Goal: Task Accomplishment & Management: Use online tool/utility

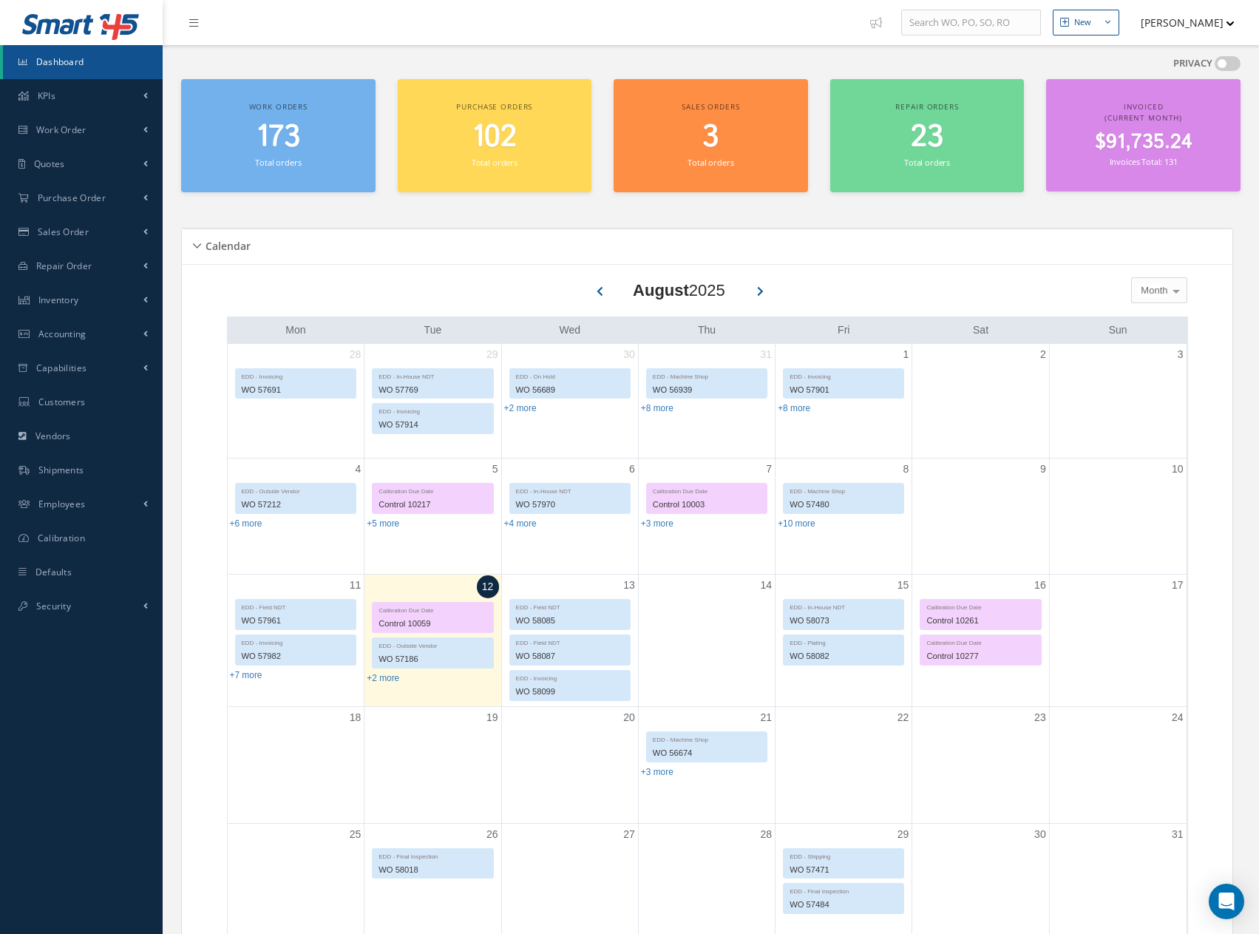
click at [276, 135] on span "173" at bounding box center [279, 137] width 44 height 42
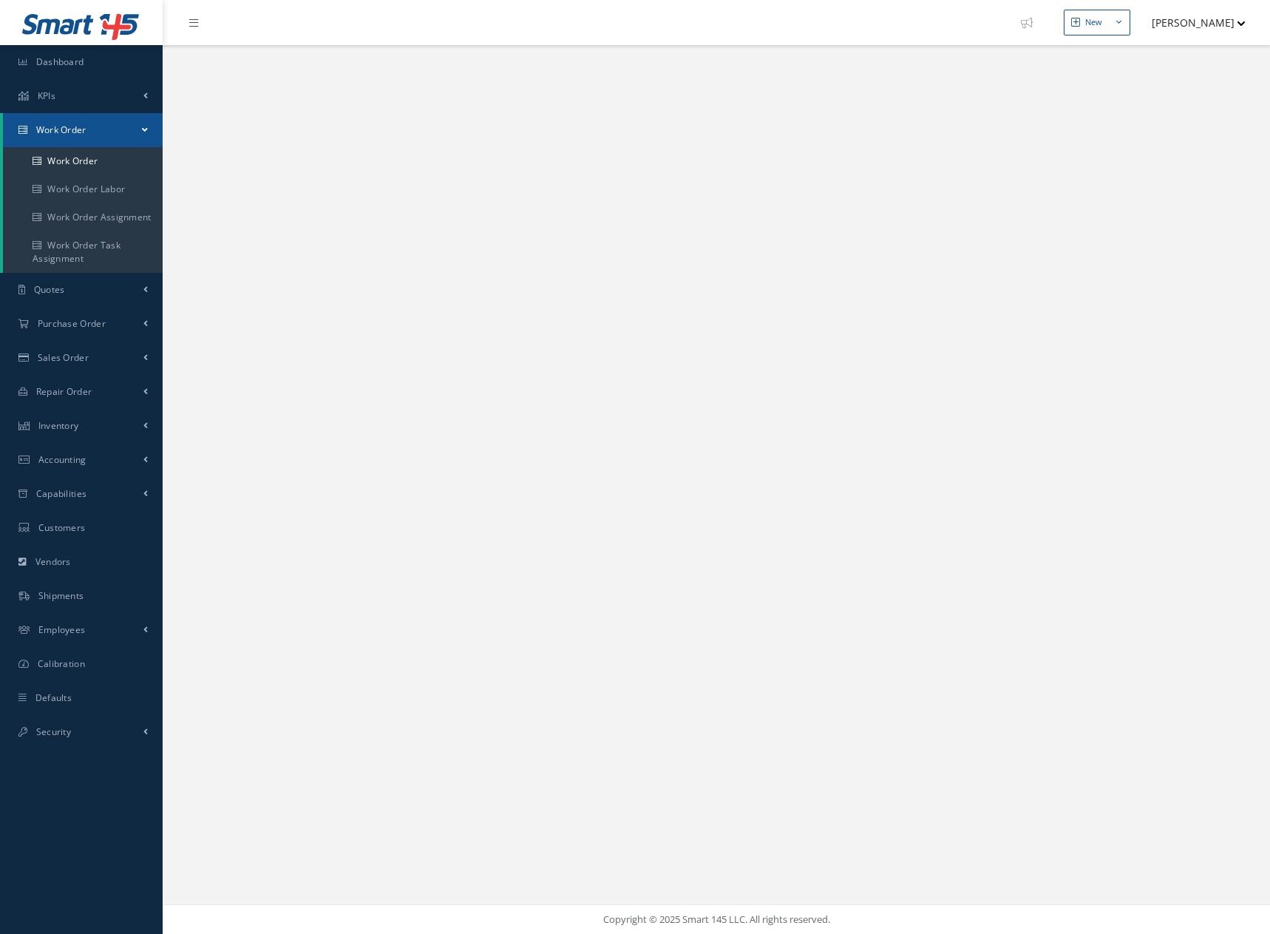
select select "25"
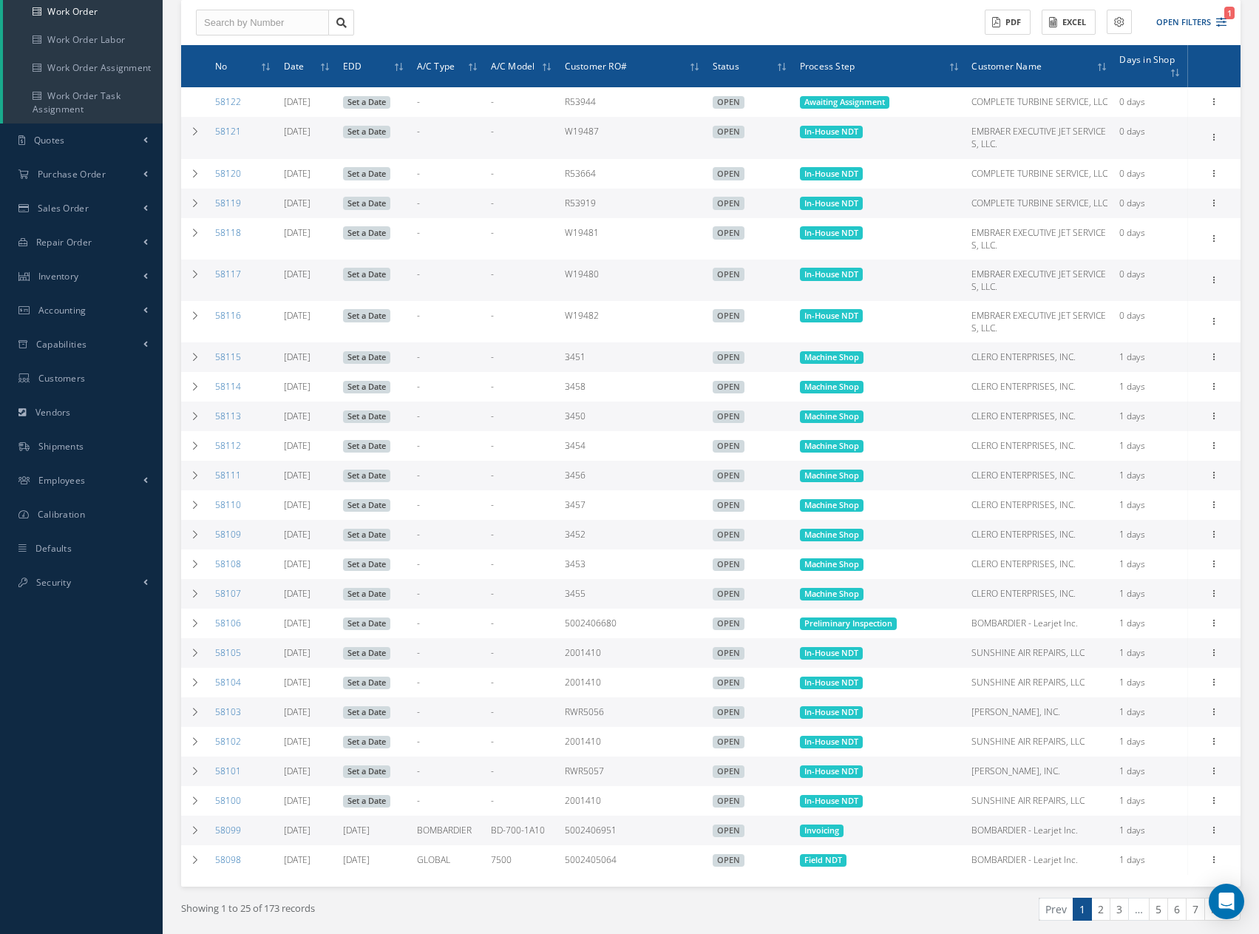
scroll to position [203, 0]
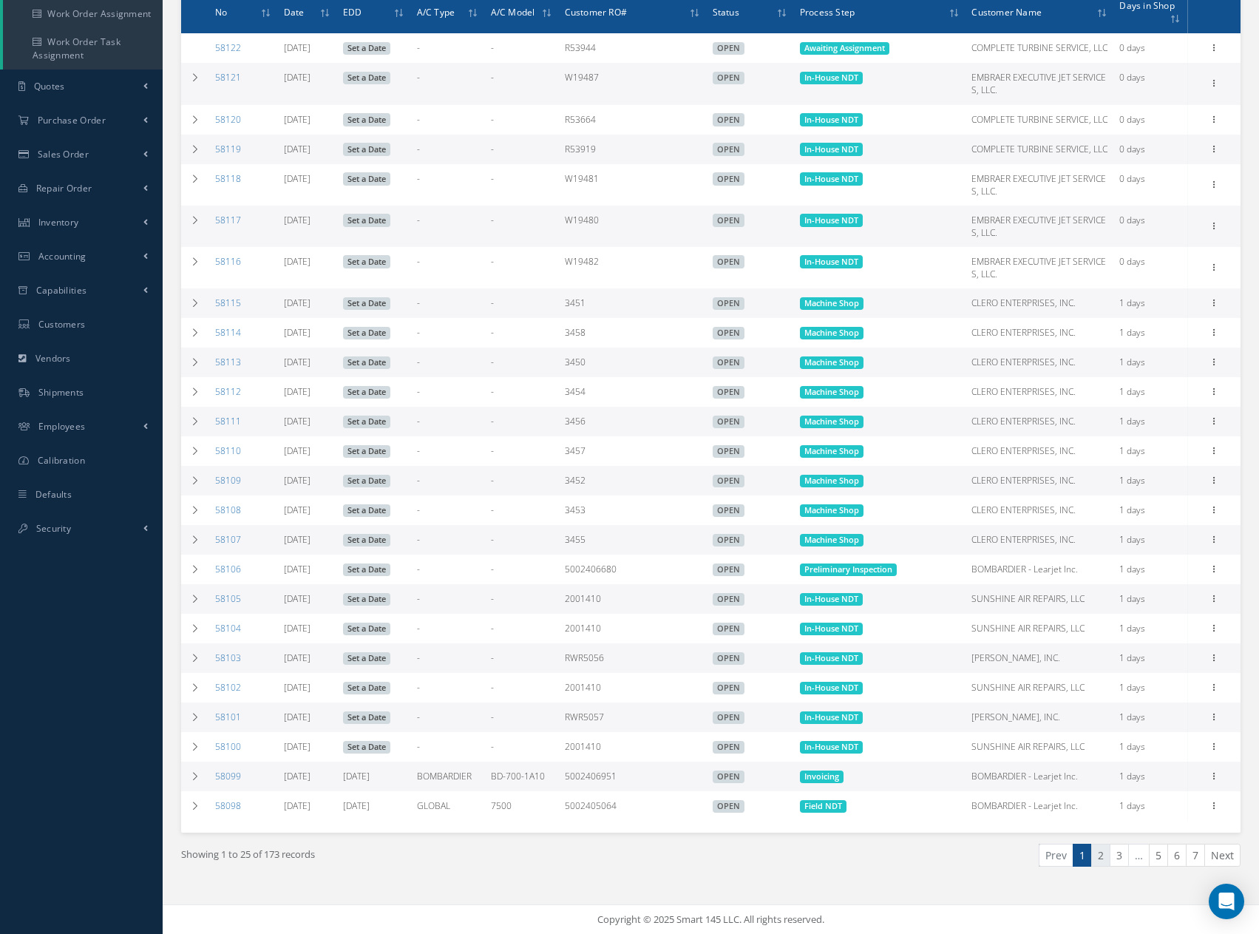
click at [1101, 858] on link "2" at bounding box center [1100, 855] width 19 height 23
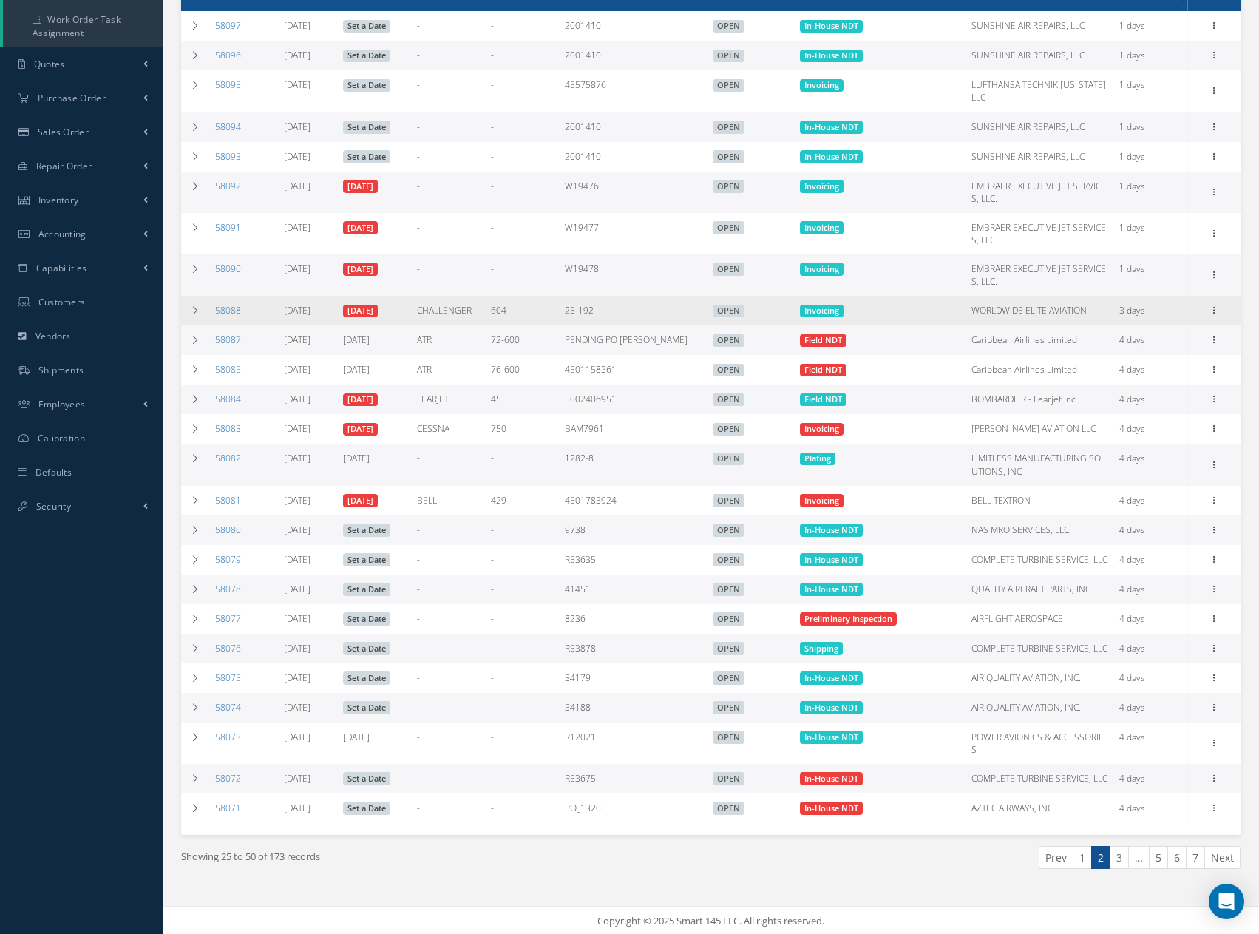
scroll to position [228, 0]
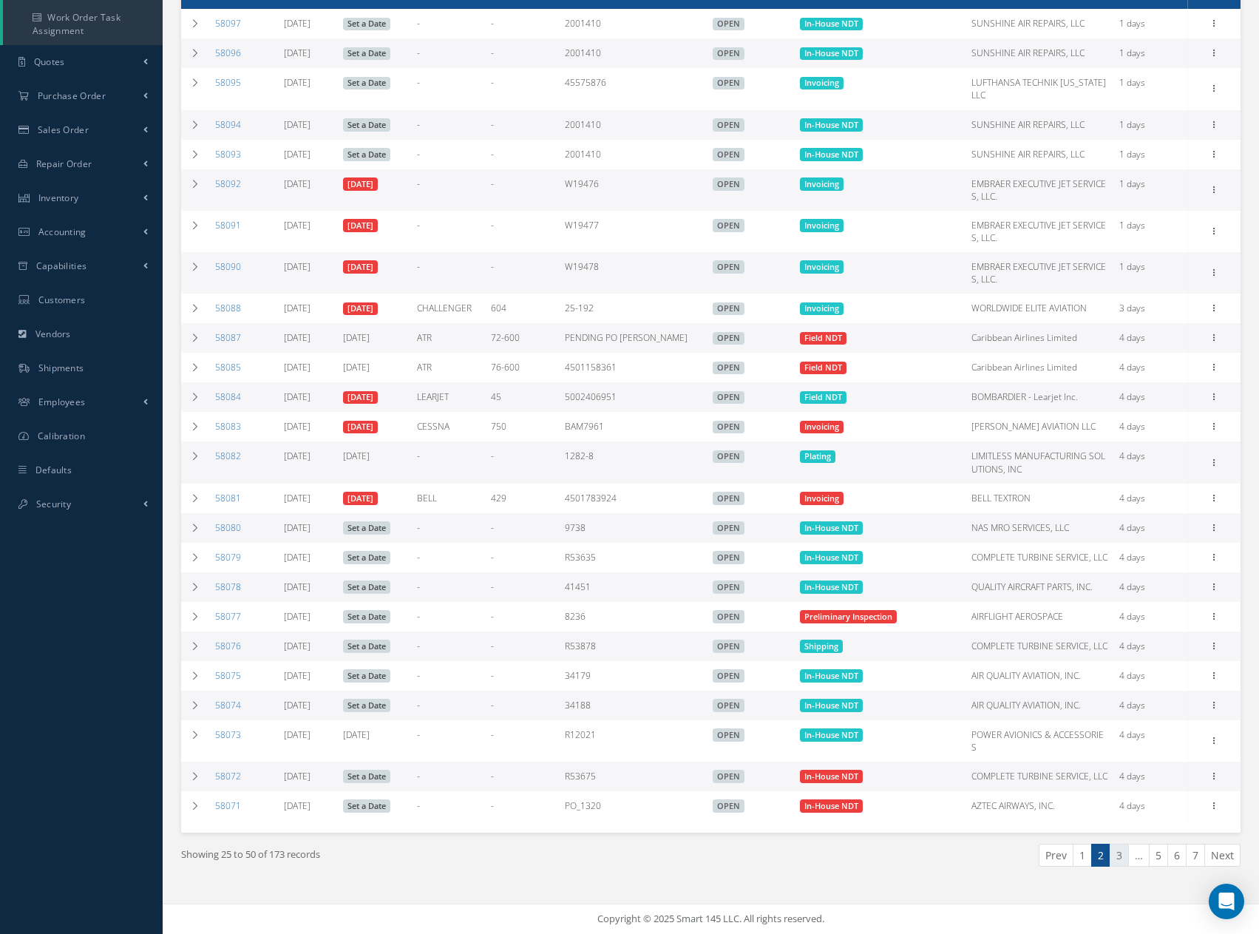
click at [1122, 860] on link "3" at bounding box center [1119, 855] width 19 height 23
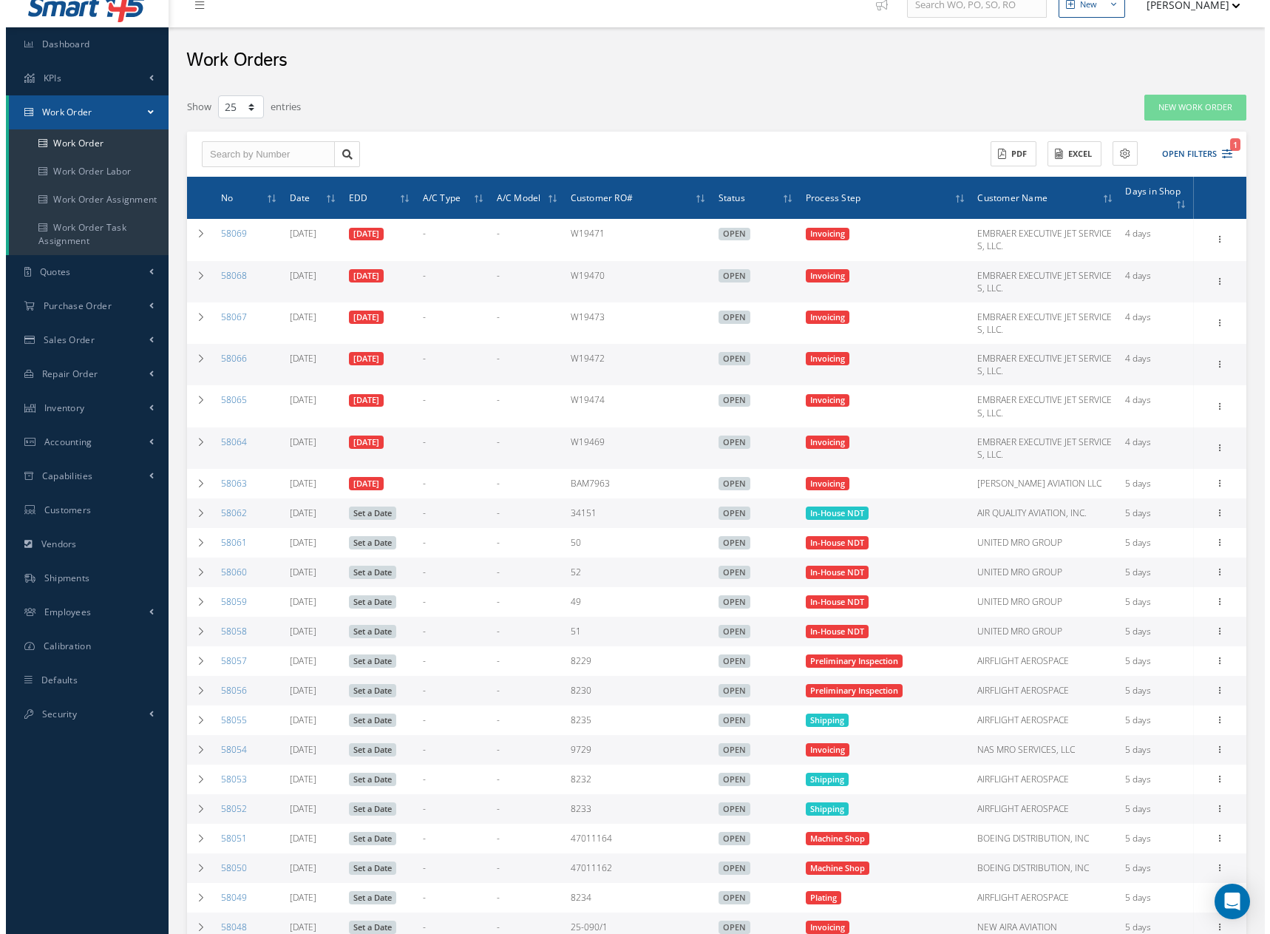
scroll to position [0, 0]
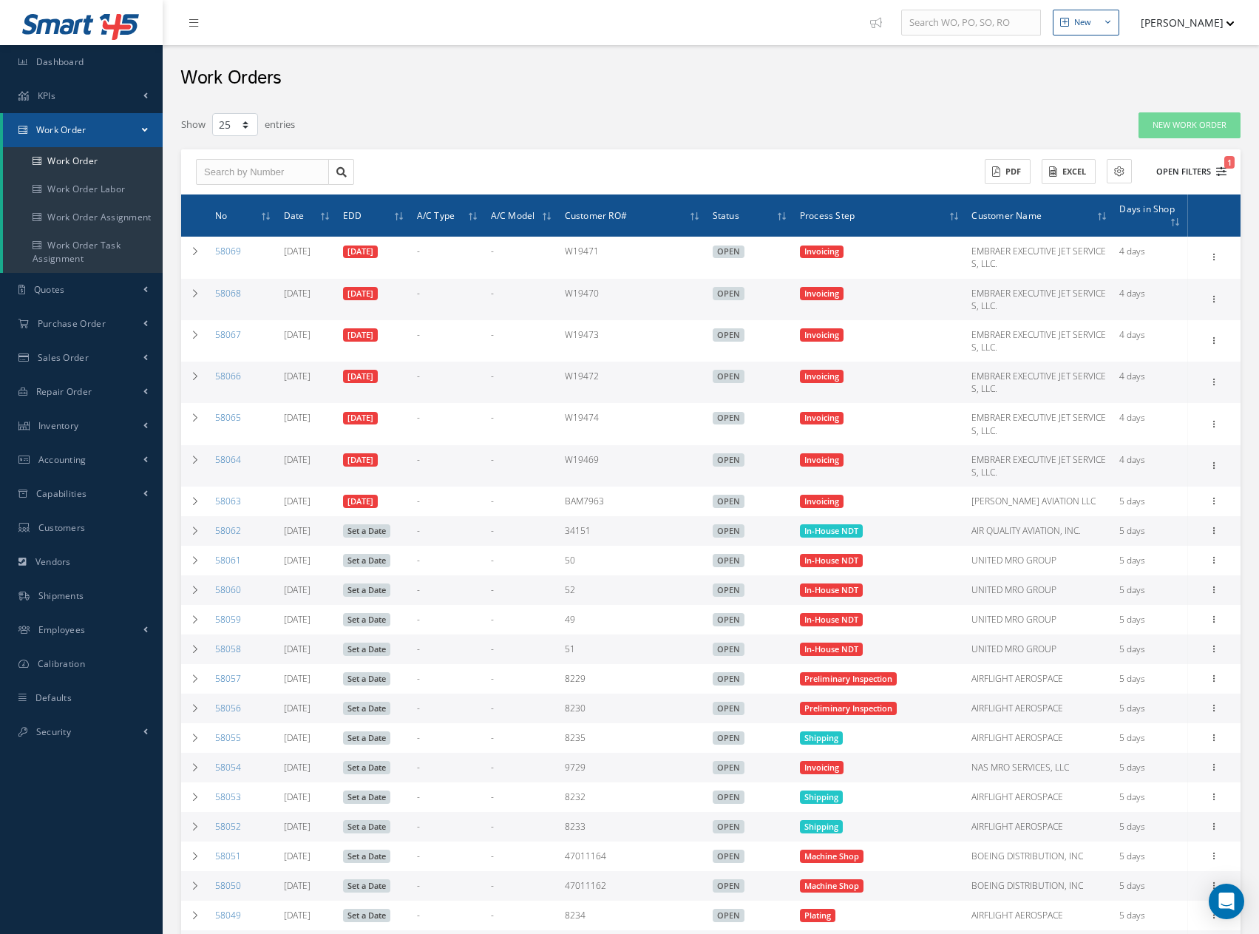
click at [1197, 178] on button "Open Filters 1" at bounding box center [1185, 172] width 84 height 24
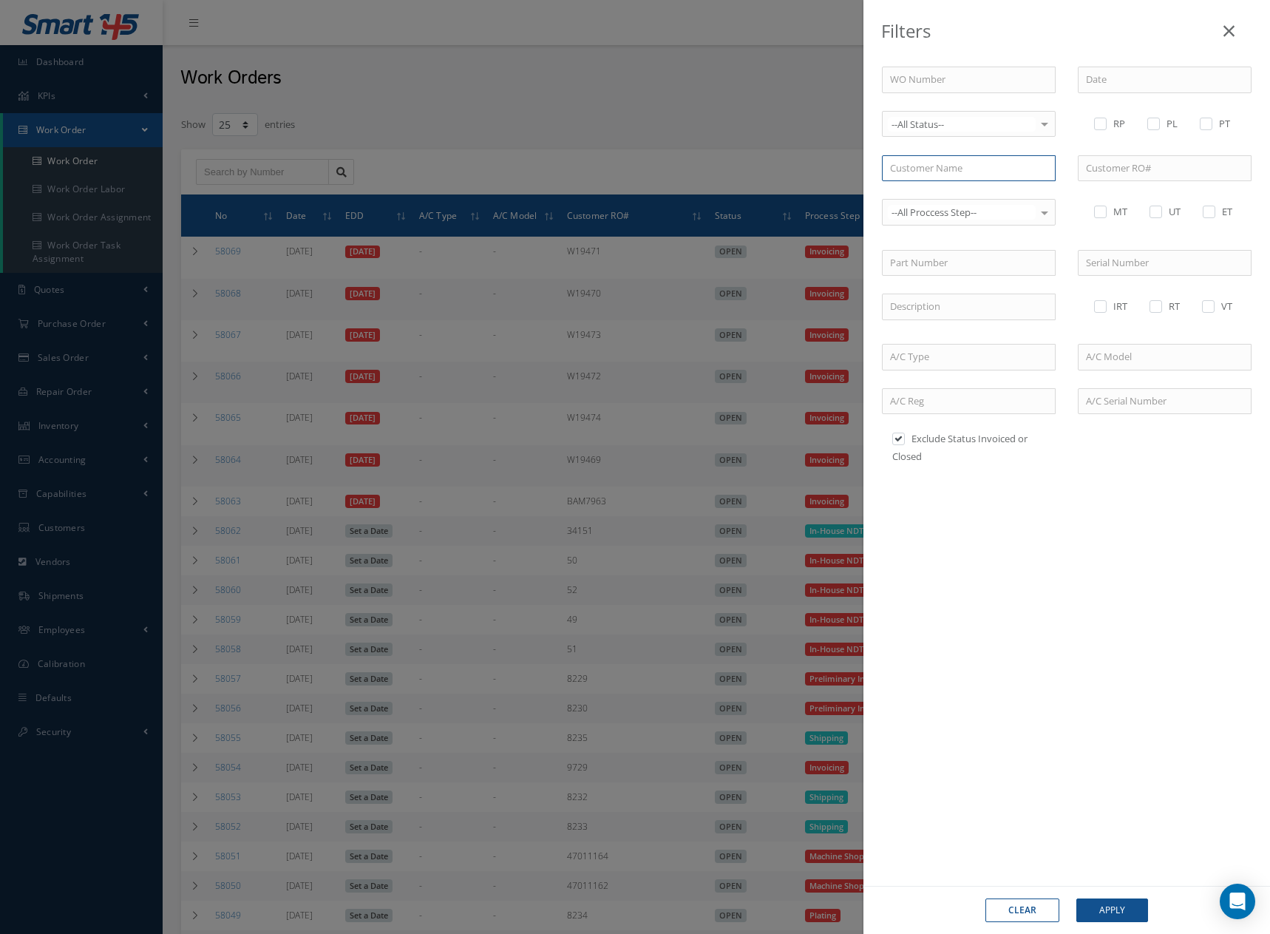
click at [1007, 165] on input "text" at bounding box center [969, 168] width 174 height 27
click at [945, 195] on span "NAS MRO SERVICES, LLC" at bounding box center [943, 193] width 107 height 13
type input "NAS MRO SERVICES, LLC"
click at [1111, 907] on button "Apply" at bounding box center [1113, 910] width 72 height 24
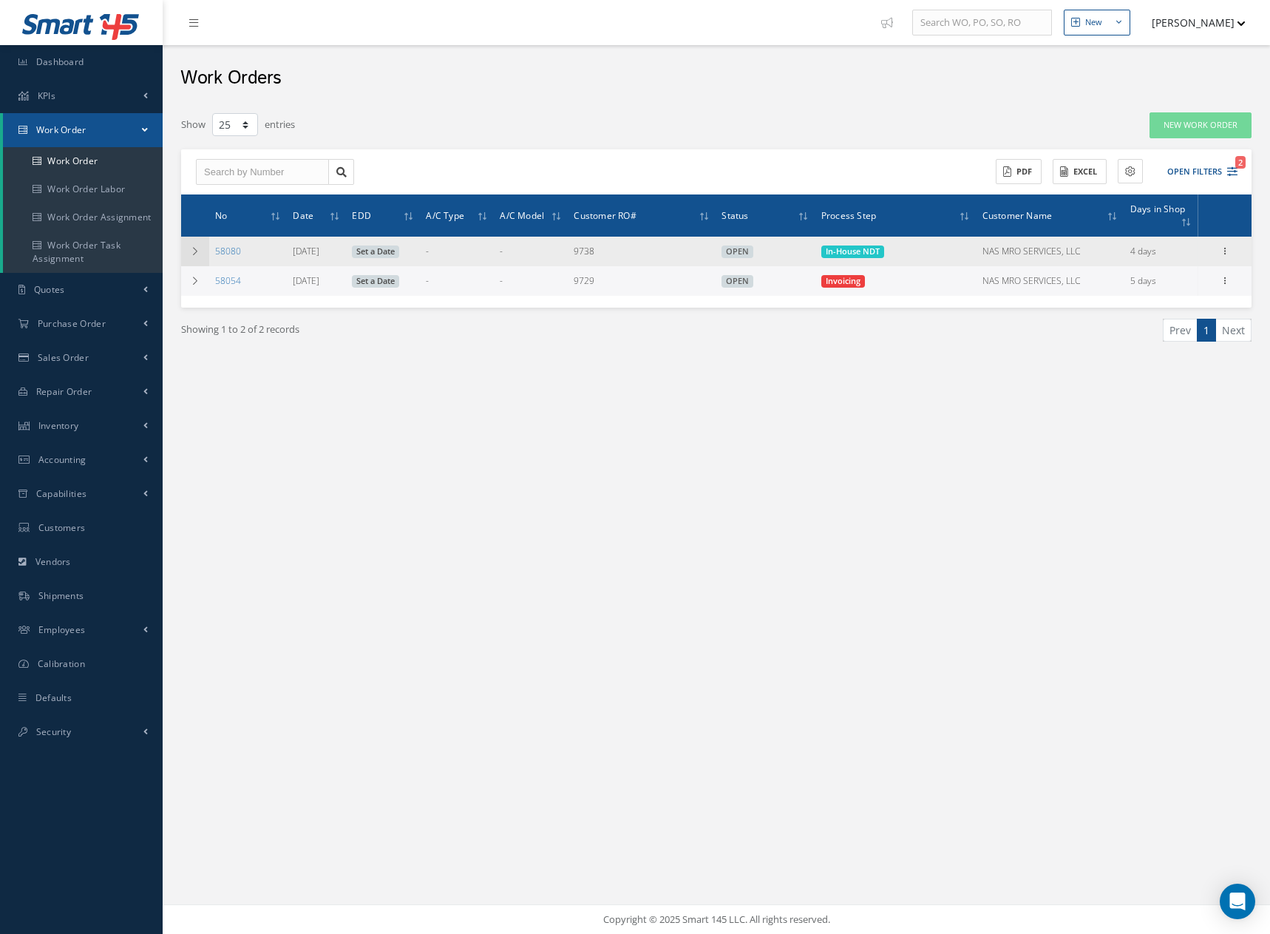
click at [194, 254] on icon at bounding box center [195, 251] width 10 height 9
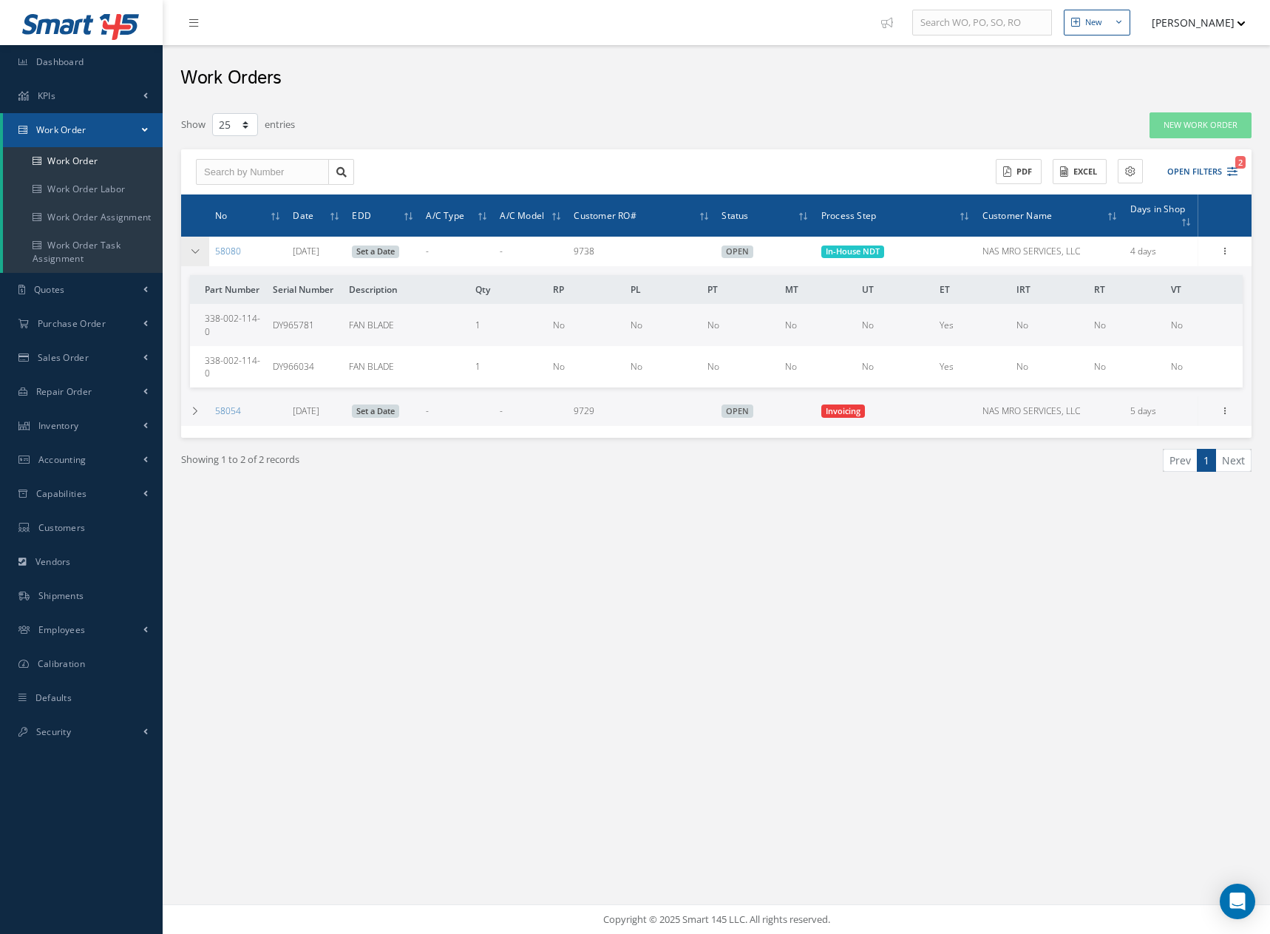
click at [194, 254] on icon at bounding box center [195, 251] width 10 height 9
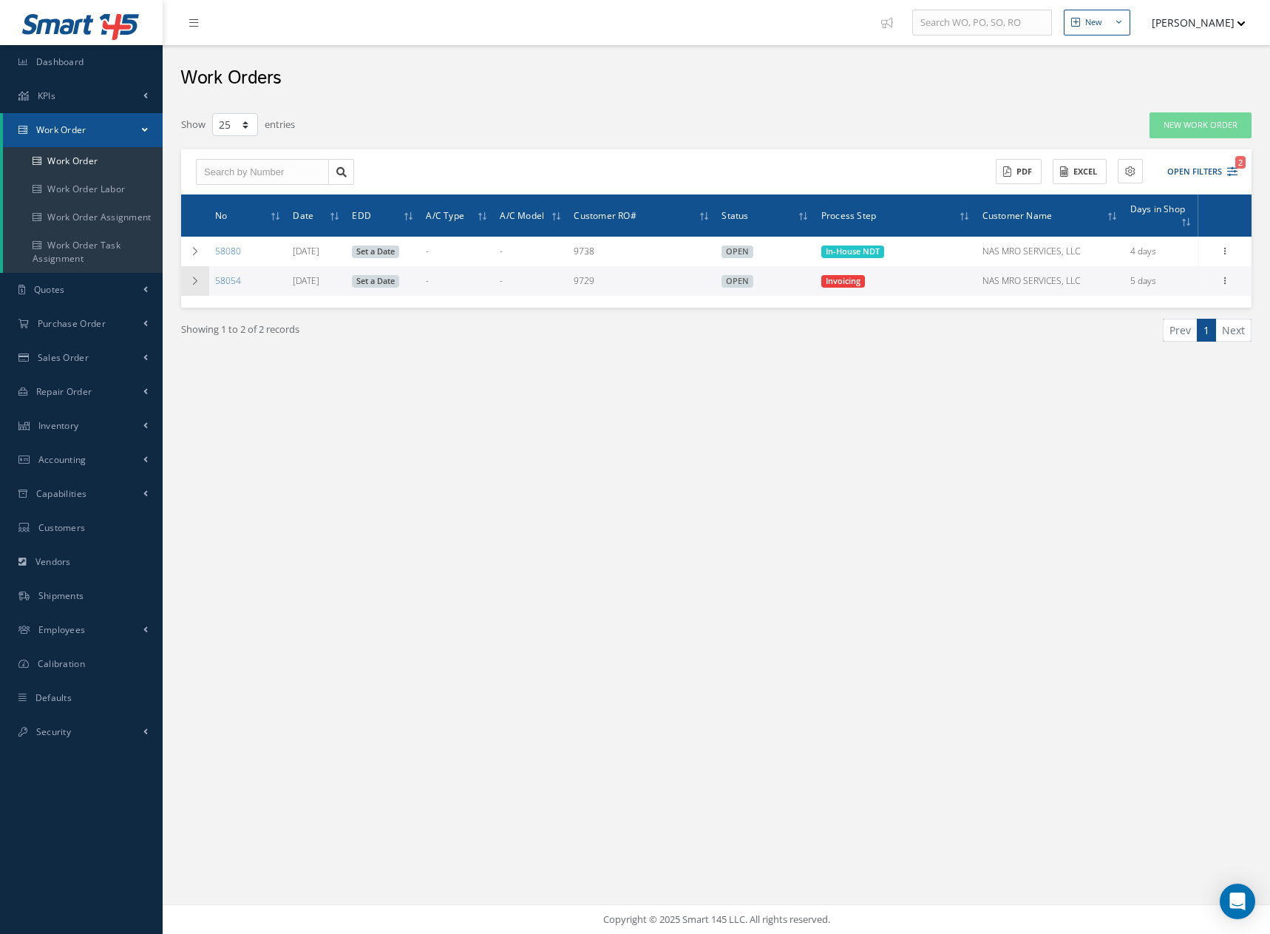
click at [191, 279] on icon at bounding box center [195, 281] width 10 height 9
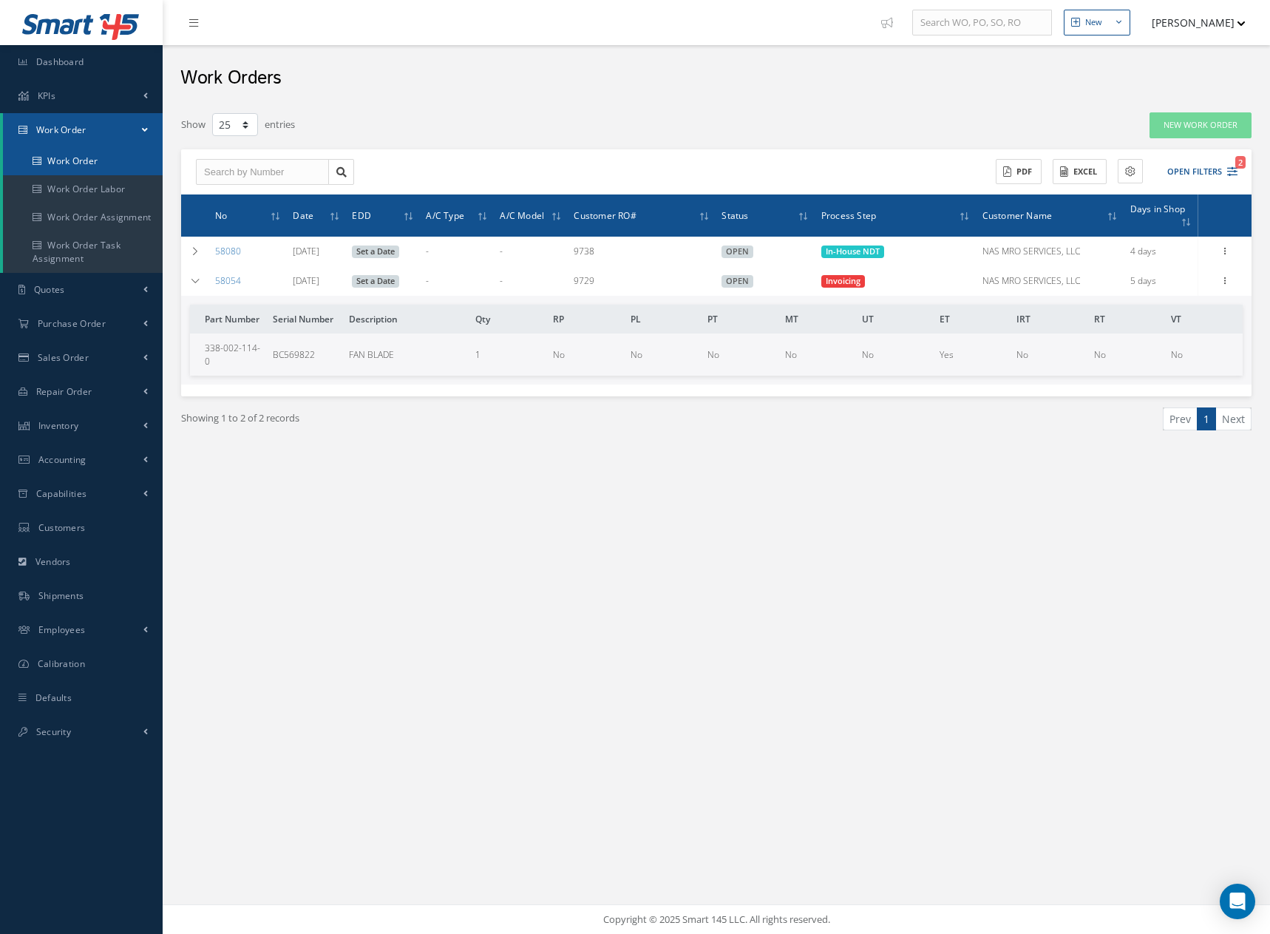
click at [61, 160] on link "Work Order" at bounding box center [83, 161] width 160 height 28
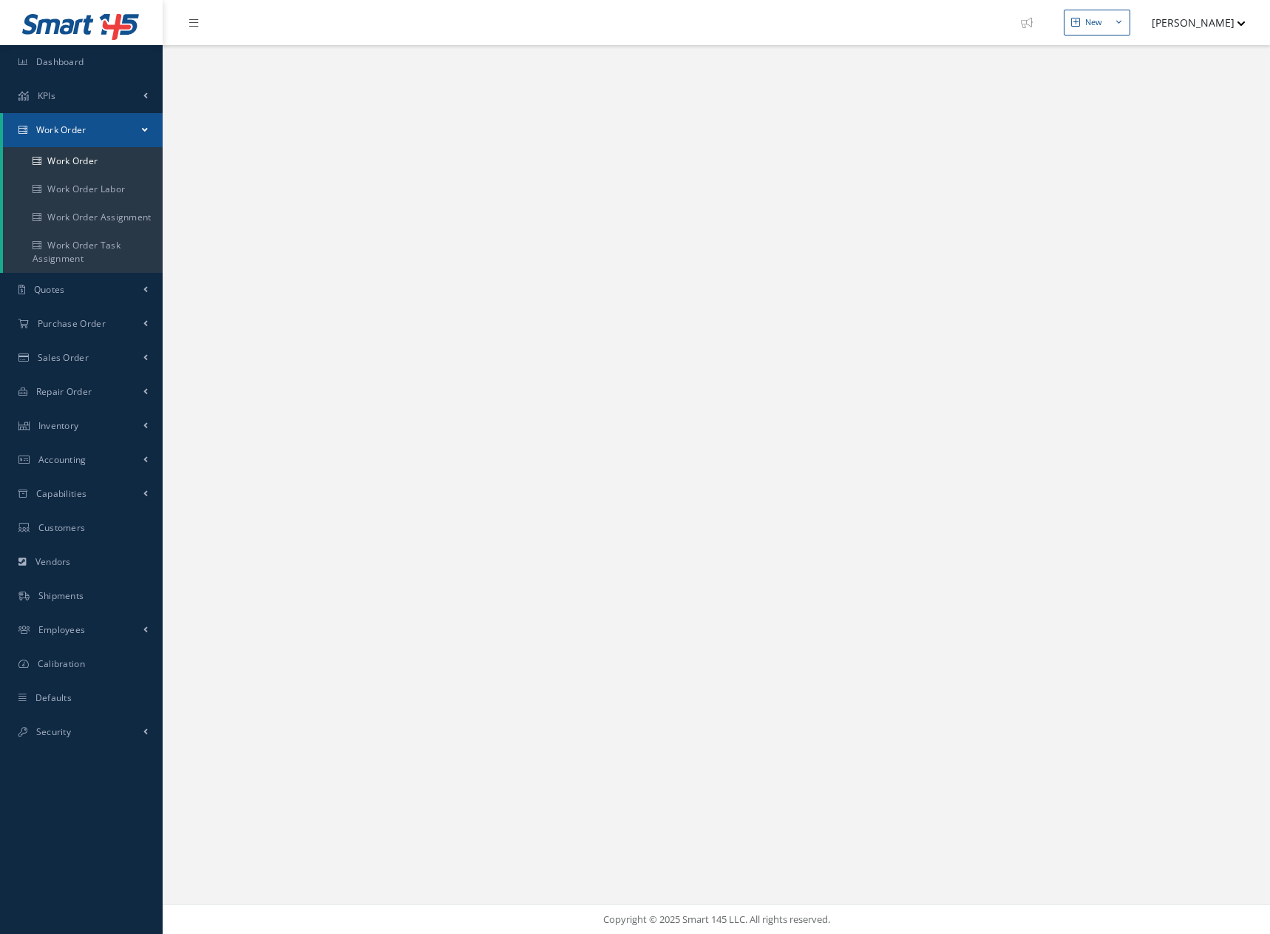
select select "25"
